Goal: Navigation & Orientation: Find specific page/section

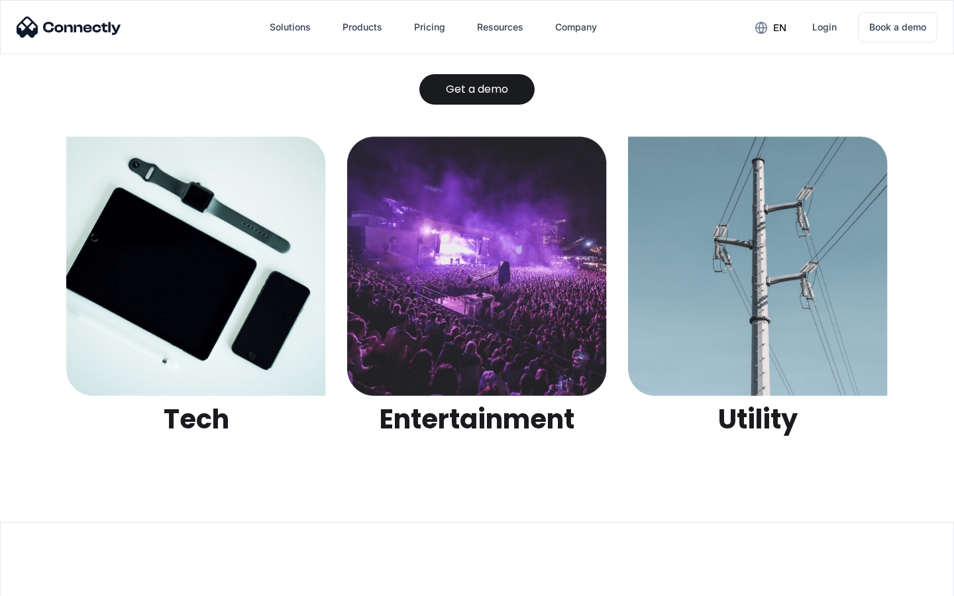
scroll to position [4178, 0]
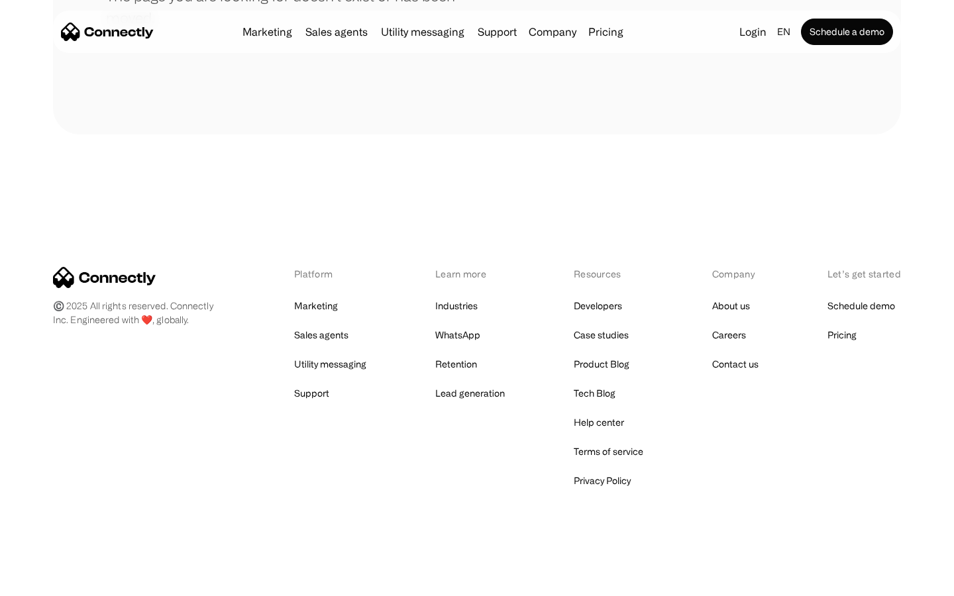
scroll to position [242, 0]
